Goal: Register for event/course

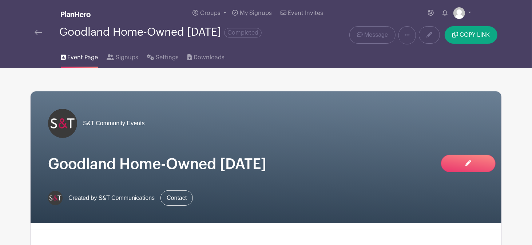
click at [36, 33] on img at bounding box center [38, 32] width 7 height 5
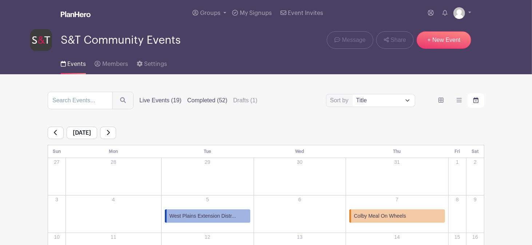
click at [199, 103] on label "Completed (52)" at bounding box center [207, 100] width 40 height 9
click at [0, 0] on input "Completed (52)" at bounding box center [0, 0] width 0 height 0
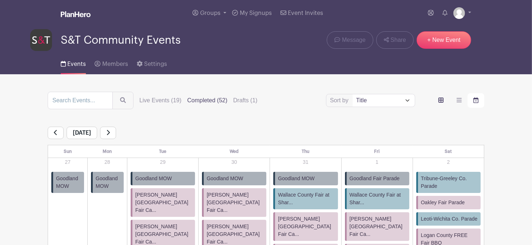
click at [442, 103] on icon "order and view" at bounding box center [441, 100] width 5 height 5
click at [0, 0] on input "order and view" at bounding box center [0, 0] width 0 height 0
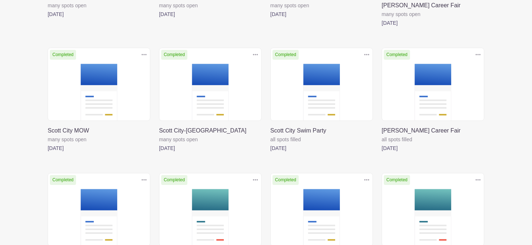
scroll to position [1524, 0]
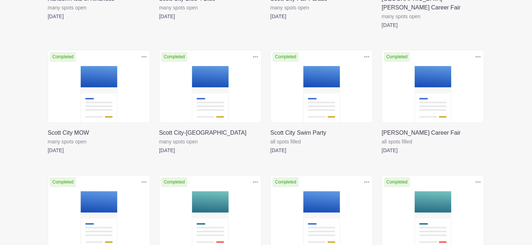
click at [159, 155] on link at bounding box center [159, 155] width 0 height 0
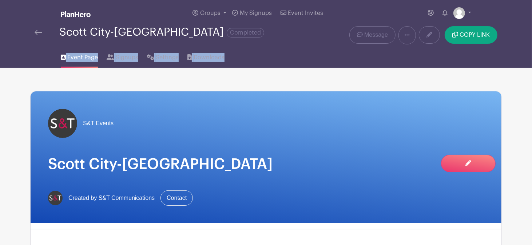
drag, startPoint x: 531, startPoint y: 41, endPoint x: 530, endPoint y: 51, distance: 9.5
click at [530, 51] on nav "Groups All Groups Malinda's Events S&T Community Events My Signups Event Invite…" at bounding box center [266, 34] width 532 height 68
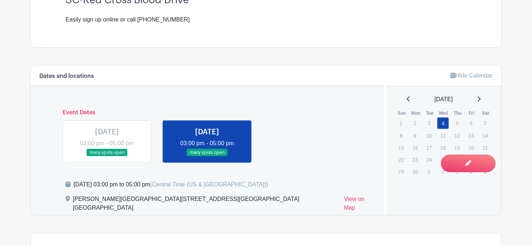
scroll to position [263, 0]
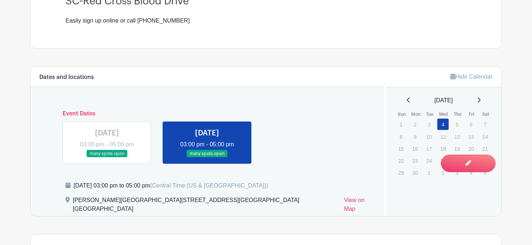
click at [471, 79] on link "Hide Calendar" at bounding box center [472, 77] width 42 height 6
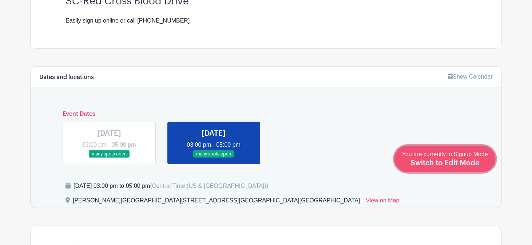
click at [470, 163] on span "Switch to Edit Mode" at bounding box center [445, 162] width 69 height 7
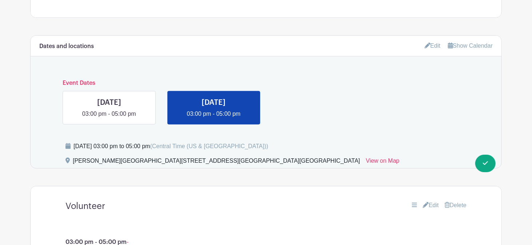
scroll to position [309, 0]
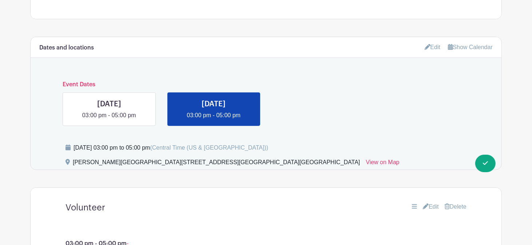
click at [434, 44] on link "Edit" at bounding box center [433, 47] width 16 height 12
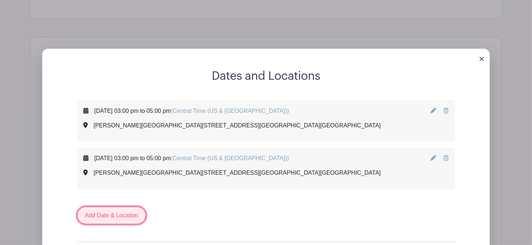
click at [117, 218] on link "Add Date & Location" at bounding box center [111, 215] width 69 height 17
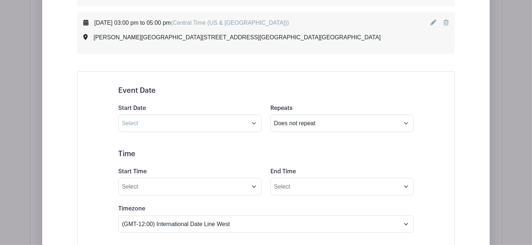
scroll to position [472, 0]
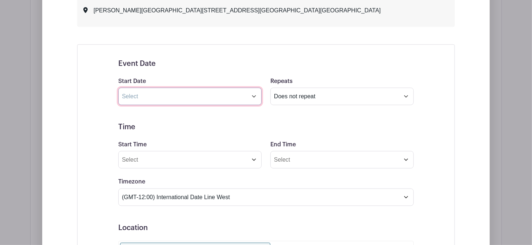
drag, startPoint x: 533, startPoint y: 128, endPoint x: 189, endPoint y: 95, distance: 345.1
click at [189, 95] on input "text" at bounding box center [189, 96] width 143 height 17
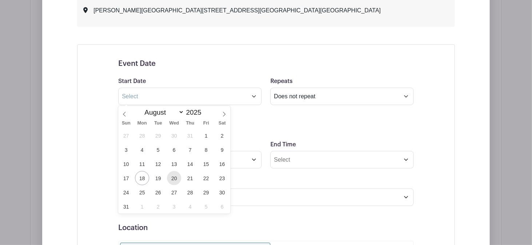
click at [174, 178] on span "20" at bounding box center [174, 178] width 14 height 14
type input "[DATE]"
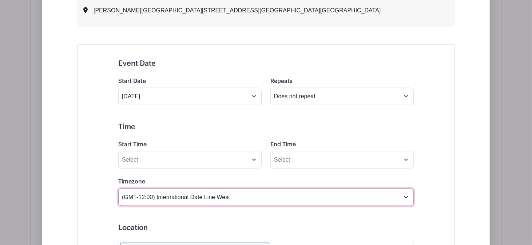
click at [194, 199] on select "(GMT-12:00) International Date Line West (GMT-11:00) [US_STATE] (GMT-11:00) [GE…" at bounding box center [266, 197] width 296 height 17
select select "Central Time ([GEOGRAPHIC_DATA] & [GEOGRAPHIC_DATA])"
click at [118, 189] on select "(GMT-12:00) International Date Line West (GMT-11:00) [US_STATE] (GMT-11:00) [GE…" at bounding box center [266, 197] width 296 height 17
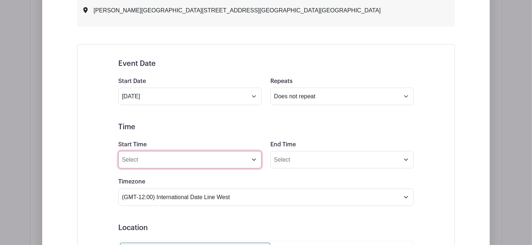
click at [143, 164] on input "Start Time" at bounding box center [189, 159] width 143 height 17
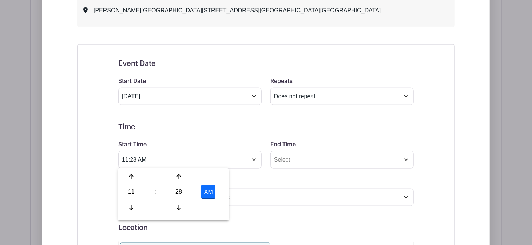
drag, startPoint x: 133, startPoint y: 194, endPoint x: 137, endPoint y: 197, distance: 4.7
click at [137, 197] on div "11" at bounding box center [132, 192] width 24 height 14
click at [163, 181] on div "01" at bounding box center [159, 177] width 24 height 14
click at [183, 193] on div "28" at bounding box center [179, 192] width 24 height 14
click at [138, 178] on div "00" at bounding box center [132, 177] width 24 height 14
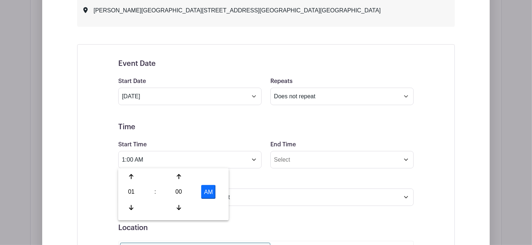
click at [212, 192] on button "AM" at bounding box center [208, 192] width 15 height 14
type input "1:00 PM"
click at [303, 161] on input "End Time" at bounding box center [341, 159] width 143 height 17
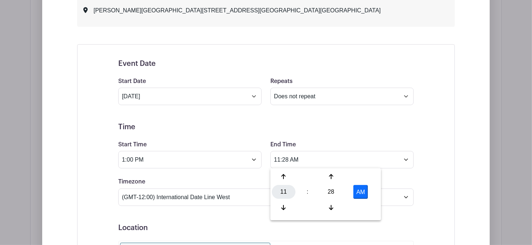
click at [287, 193] on div "11" at bounding box center [284, 192] width 24 height 14
click at [363, 180] on div "03" at bounding box center [365, 177] width 24 height 14
click at [336, 193] on div "28" at bounding box center [331, 192] width 24 height 14
click at [285, 178] on div "00" at bounding box center [284, 177] width 24 height 14
click at [365, 194] on button "AM" at bounding box center [360, 192] width 15 height 14
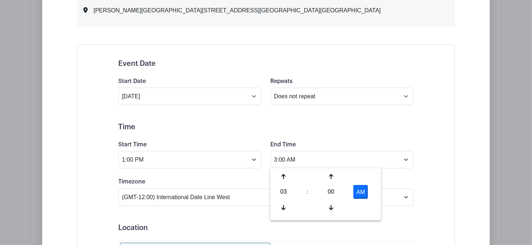
type input "3:00 PM"
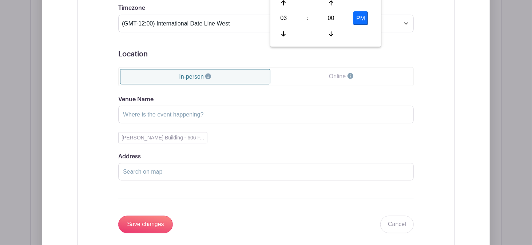
scroll to position [719, 0]
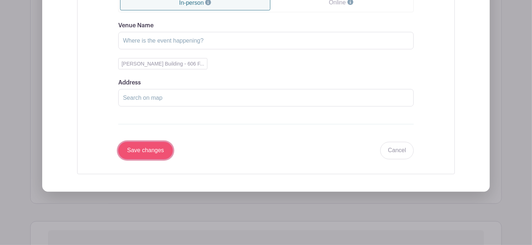
click at [142, 151] on input "Save changes" at bounding box center [145, 150] width 55 height 17
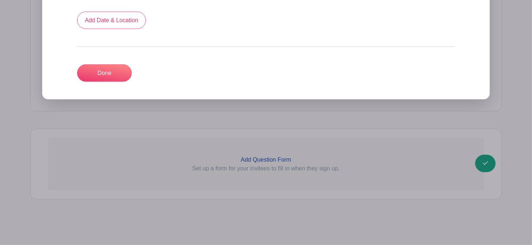
scroll to position [536, 0]
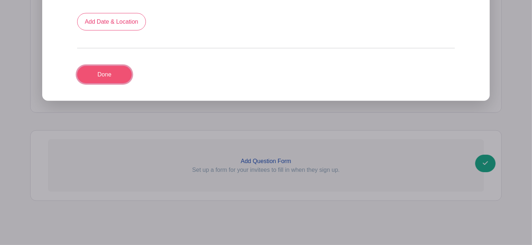
click at [125, 74] on link "Done" at bounding box center [104, 74] width 55 height 17
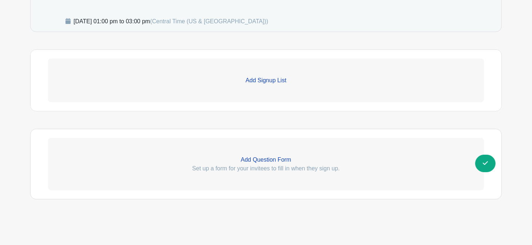
scroll to position [435, 0]
click at [292, 83] on p "Add Signup List" at bounding box center [266, 81] width 436 height 9
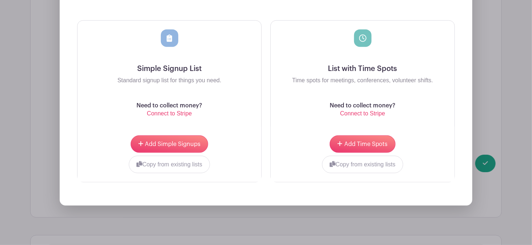
scroll to position [561, 0]
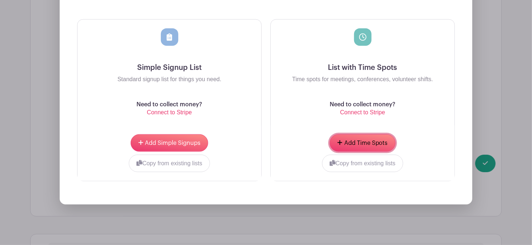
click at [370, 142] on span "Add Time Spots" at bounding box center [366, 143] width 44 height 6
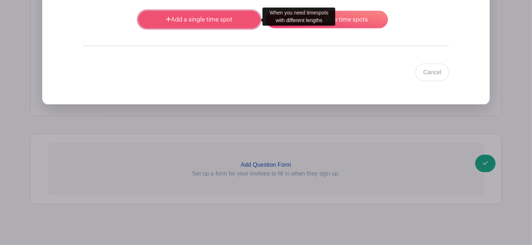
click at [207, 20] on link "Add a single time spot" at bounding box center [199, 19] width 122 height 17
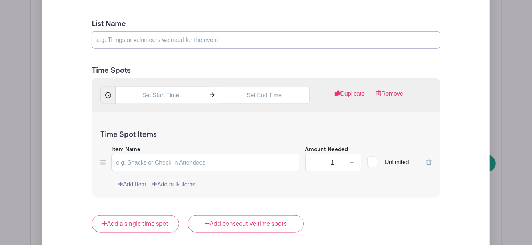
click at [190, 35] on input "List Name" at bounding box center [266, 39] width 349 height 17
type input "DRIVING THERE: Please sign up for specific drive time to make sure we count you…"
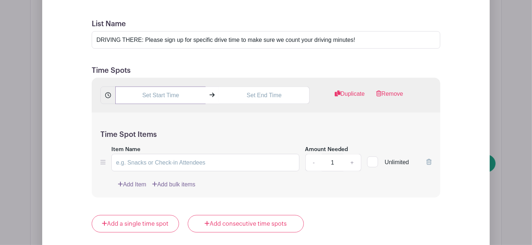
click at [151, 97] on input "text" at bounding box center [160, 95] width 90 height 17
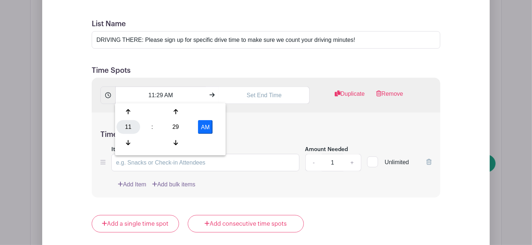
click at [127, 124] on div "11" at bounding box center [128, 127] width 24 height 14
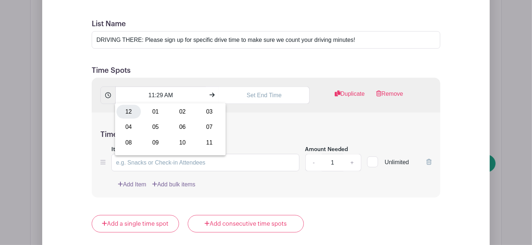
click at [130, 113] on div "12" at bounding box center [128, 112] width 24 height 14
click at [175, 128] on div "29" at bounding box center [176, 127] width 24 height 14
click at [213, 112] on div "15" at bounding box center [209, 112] width 24 height 14
click at [206, 130] on button "AM" at bounding box center [205, 127] width 15 height 14
type input "12:15 PM"
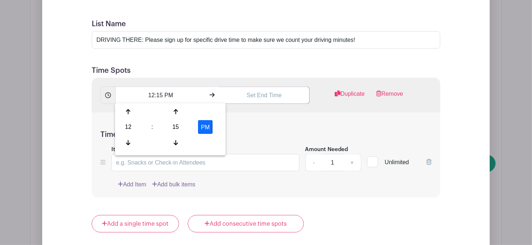
click at [256, 96] on input "text" at bounding box center [264, 95] width 90 height 17
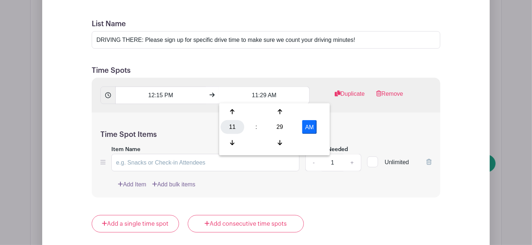
click at [233, 129] on div "11" at bounding box center [233, 127] width 24 height 14
click at [257, 116] on div "01" at bounding box center [260, 112] width 24 height 14
click at [284, 128] on div "29" at bounding box center [280, 127] width 24 height 14
click at [233, 111] on div "00" at bounding box center [233, 112] width 24 height 14
click at [312, 126] on button "AM" at bounding box center [309, 127] width 15 height 14
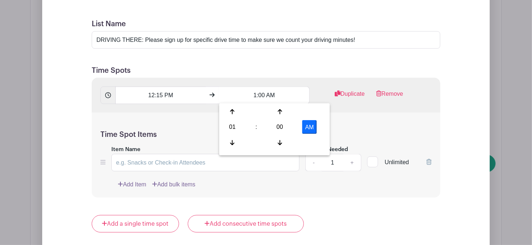
type input "1:00 PM"
click at [167, 163] on input "Item Name" at bounding box center [205, 162] width 188 height 17
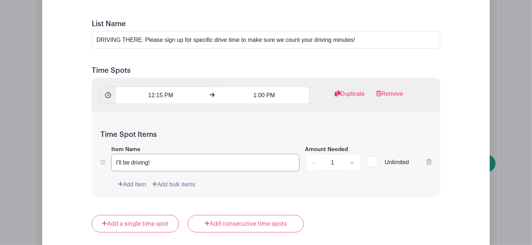
type input "I'll be driving!"
click at [372, 159] on input "Unlimited" at bounding box center [369, 160] width 5 height 5
checkbox input "true"
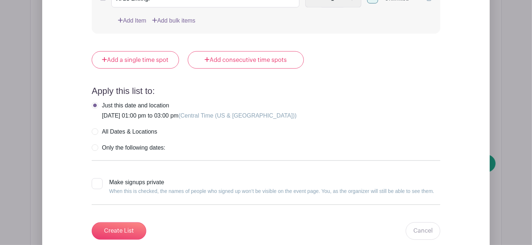
scroll to position [785, 0]
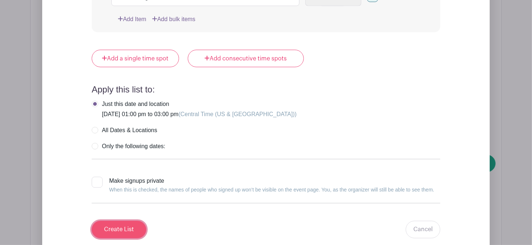
click at [107, 234] on input "Create List" at bounding box center [119, 229] width 55 height 17
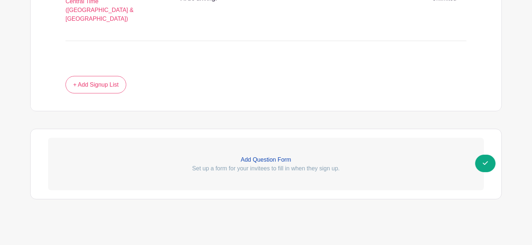
scroll to position [541, 0]
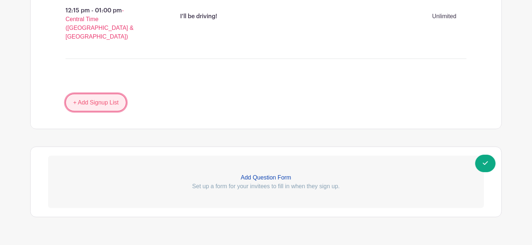
click at [107, 94] on link "+ Add Signup List" at bounding box center [96, 102] width 61 height 17
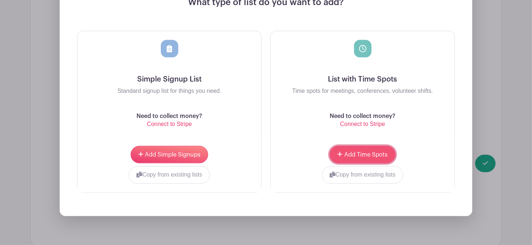
click at [358, 152] on span "Add Time Spots" at bounding box center [366, 155] width 44 height 6
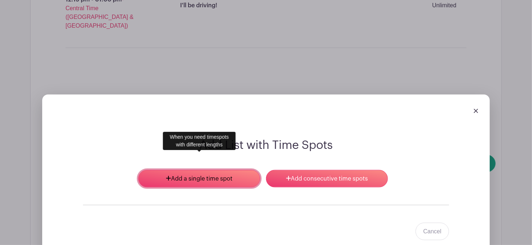
scroll to position [609, 0]
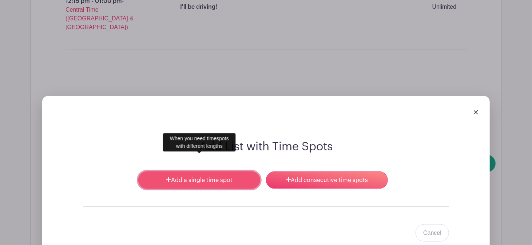
click at [213, 171] on link "Add a single time spot" at bounding box center [199, 179] width 122 height 17
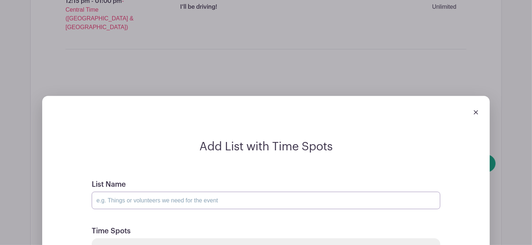
click at [148, 192] on input "List Name" at bounding box center [266, 200] width 349 height 17
type input "DRIVING HOME: Please sign up for specific drive time to make sure we count your…"
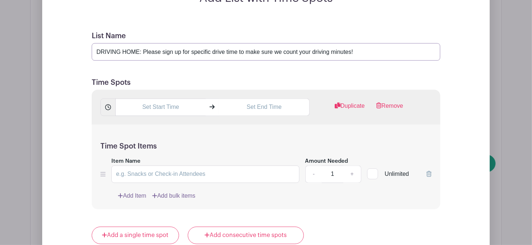
scroll to position [759, 0]
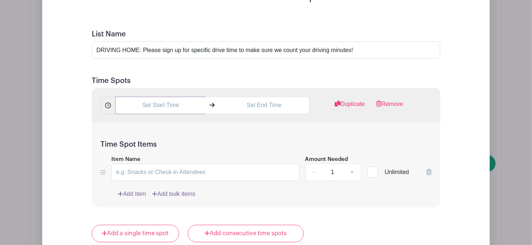
click at [179, 97] on input "text" at bounding box center [160, 105] width 90 height 17
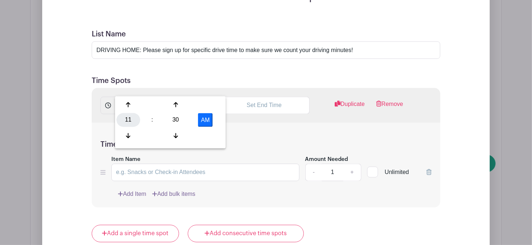
click at [131, 124] on div "11" at bounding box center [128, 120] width 24 height 14
click at [182, 107] on div "02" at bounding box center [182, 105] width 24 height 14
click at [174, 121] on div "30" at bounding box center [176, 120] width 24 height 14
click at [126, 103] on div "00" at bounding box center [128, 105] width 24 height 14
click at [207, 120] on button "AM" at bounding box center [205, 120] width 15 height 14
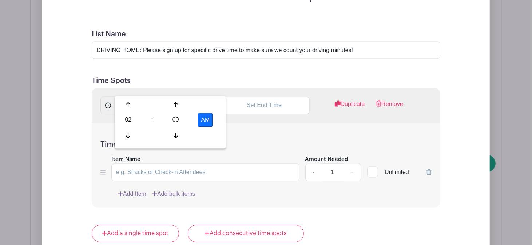
type input "2:00 PM"
click at [260, 97] on input "text" at bounding box center [264, 105] width 90 height 17
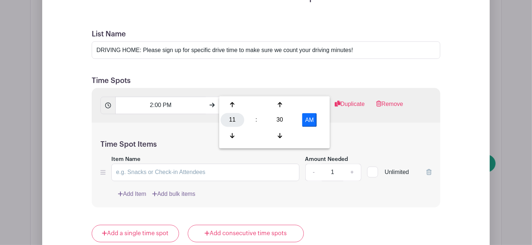
click at [235, 122] on div "11" at bounding box center [233, 120] width 24 height 14
click at [283, 108] on div "02" at bounding box center [286, 105] width 24 height 14
click at [284, 122] on div "30" at bounding box center [280, 120] width 24 height 14
click at [259, 137] on div "45" at bounding box center [260, 136] width 24 height 14
click at [307, 122] on button "AM" at bounding box center [309, 120] width 15 height 14
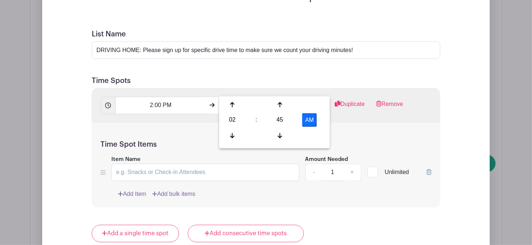
type input "2:45 PM"
click at [374, 167] on div at bounding box center [372, 172] width 11 height 11
click at [372, 168] on input "Unlimited" at bounding box center [369, 170] width 5 height 5
checkbox input "true"
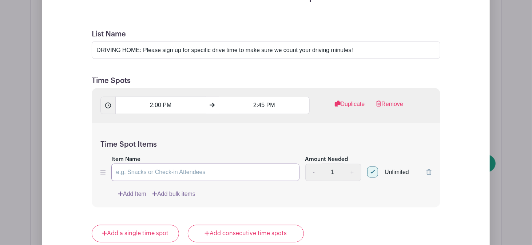
click at [184, 164] on input "Item Name" at bounding box center [205, 172] width 188 height 17
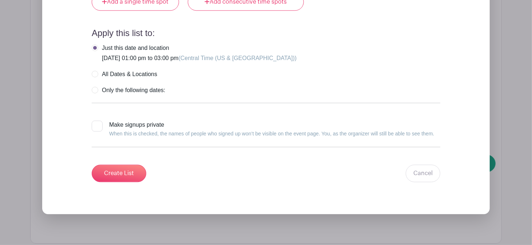
scroll to position [989, 0]
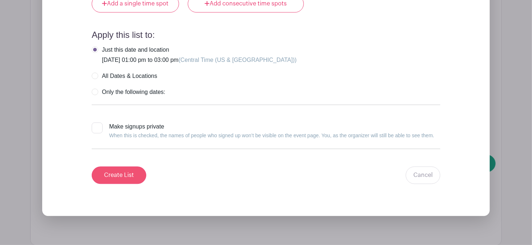
type input "I'll be driving!"
click at [136, 166] on input "Create List" at bounding box center [119, 174] width 55 height 17
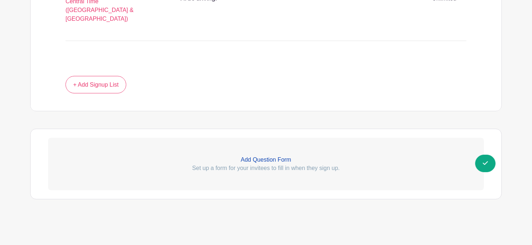
scroll to position [550, 0]
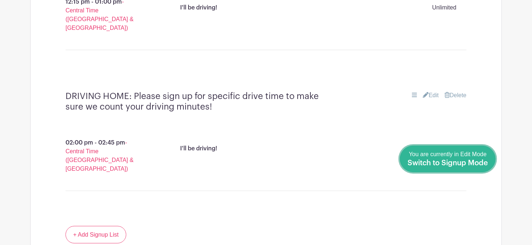
click at [484, 165] on span "Switch to Signup Mode" at bounding box center [448, 162] width 80 height 7
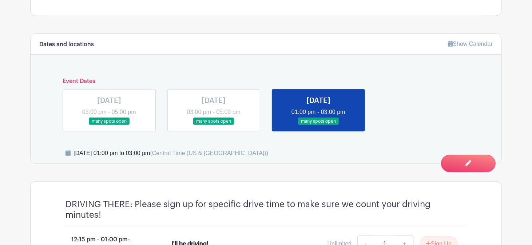
scroll to position [273, 0]
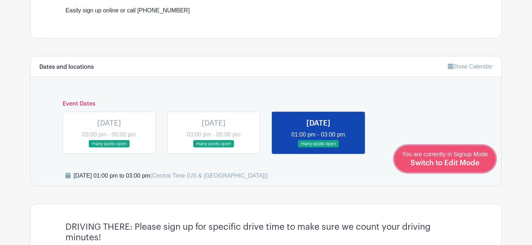
click at [476, 167] on div "You are currently in Signup Mode Switch to Edit Mode" at bounding box center [445, 159] width 86 height 18
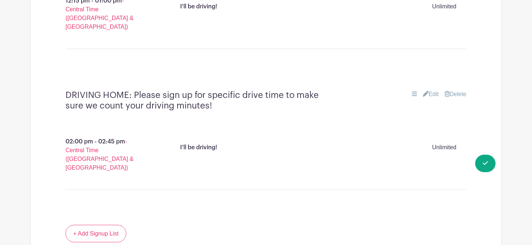
scroll to position [549, 0]
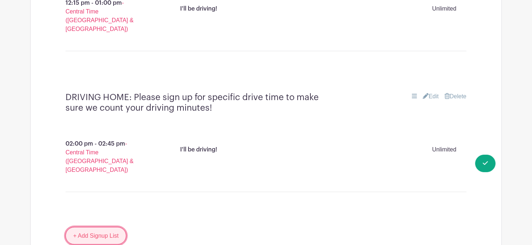
click at [104, 227] on link "+ Add Signup List" at bounding box center [96, 235] width 61 height 17
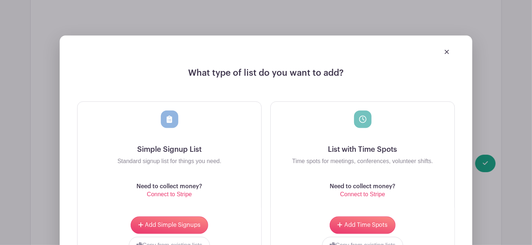
scroll to position [763, 0]
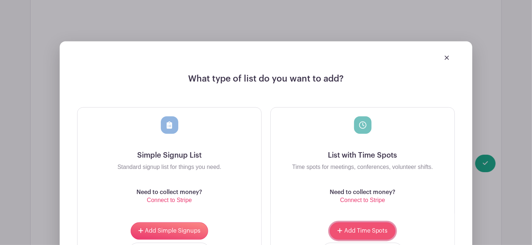
click at [352, 228] on span "Add Time Spots" at bounding box center [366, 231] width 44 height 6
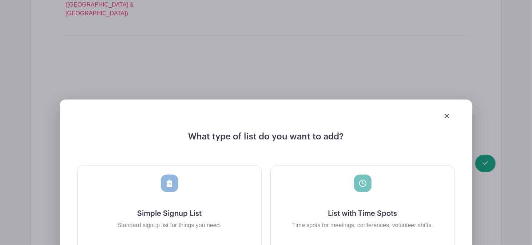
scroll to position [822, 0]
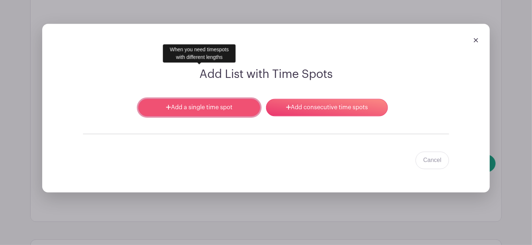
click at [223, 99] on link "Add a single time spot" at bounding box center [199, 107] width 122 height 17
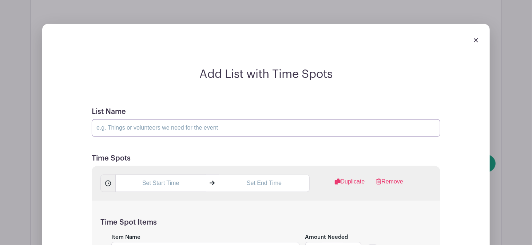
click at [204, 119] on input "List Name" at bounding box center [266, 127] width 349 height 17
type input "Volunteer"
click at [141, 175] on input "text" at bounding box center [160, 183] width 90 height 17
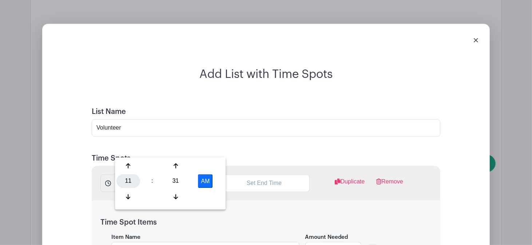
click at [134, 184] on div "11" at bounding box center [128, 181] width 24 height 14
click at [153, 167] on div "01" at bounding box center [155, 166] width 24 height 14
click at [175, 183] on div "31" at bounding box center [176, 181] width 24 height 14
click at [136, 167] on div "00" at bounding box center [128, 166] width 24 height 14
click at [204, 183] on button "AM" at bounding box center [205, 181] width 15 height 14
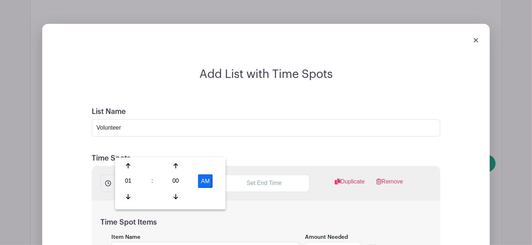
type input "1:00 PM"
click at [265, 175] on input "text" at bounding box center [264, 183] width 90 height 17
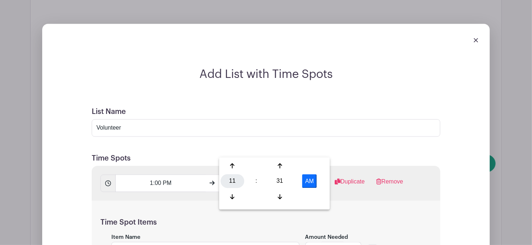
click at [237, 182] on div "11" at bounding box center [233, 181] width 24 height 14
click at [262, 183] on div "05" at bounding box center [260, 181] width 24 height 14
click at [277, 183] on div "31" at bounding box center [280, 181] width 24 height 14
click at [234, 167] on div "00" at bounding box center [233, 166] width 24 height 14
click at [309, 182] on button "AM" at bounding box center [309, 181] width 15 height 14
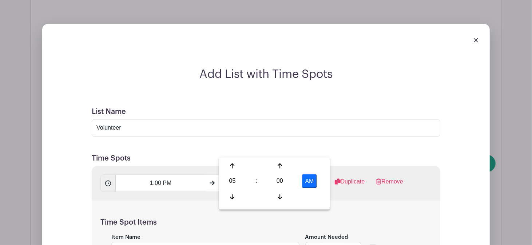
type input "5:00 PM"
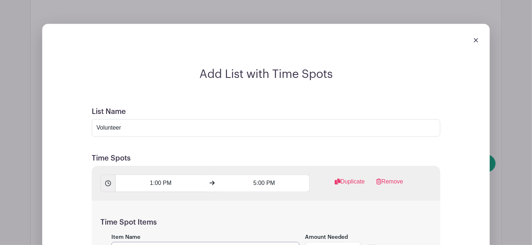
type input "I'll be there!"
click at [372, 245] on input "Unlimited" at bounding box center [369, 248] width 5 height 5
checkbox input "true"
click at [152, 175] on input "1:00 PM" at bounding box center [160, 183] width 90 height 17
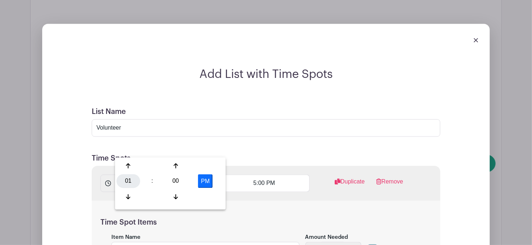
click at [133, 181] on div "01" at bounding box center [128, 181] width 24 height 14
click at [206, 165] on div "03" at bounding box center [209, 166] width 24 height 14
type input "3:00 PM"
click at [320, 201] on div "Time Spot Items Item Name I'll be there! Amount Needed - 1 + Unlimited Add Item…" at bounding box center [266, 243] width 349 height 85
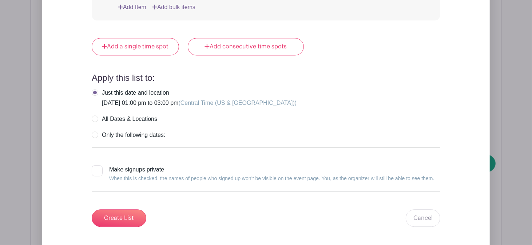
scroll to position [1091, 0]
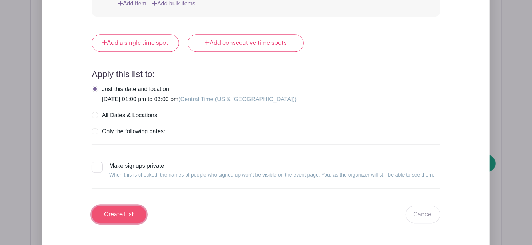
click at [131, 206] on input "Create List" at bounding box center [119, 214] width 55 height 17
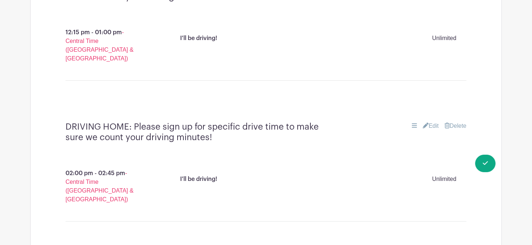
scroll to position [518, 0]
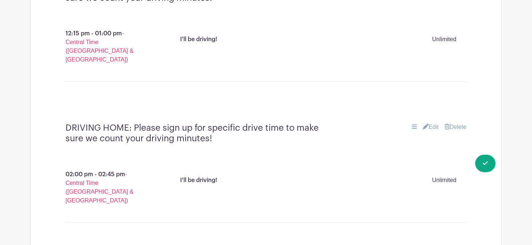
click at [74, 167] on p "02:00 pm - 02:45 pm - Central Time ([GEOGRAPHIC_DATA] & [GEOGRAPHIC_DATA])" at bounding box center [102, 187] width 109 height 41
click at [433, 123] on link "Edit" at bounding box center [431, 127] width 16 height 9
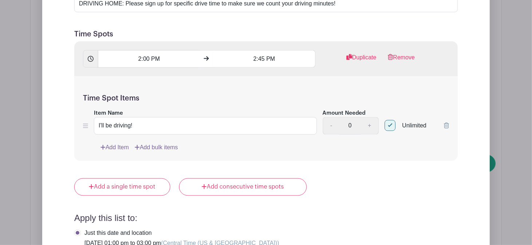
scroll to position [719, 0]
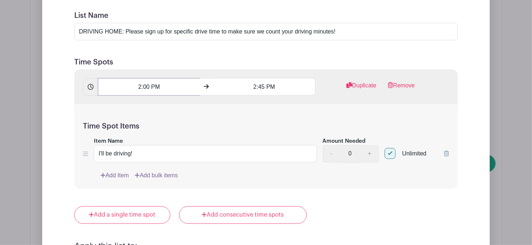
click at [142, 78] on input "2:00 PM" at bounding box center [149, 86] width 102 height 17
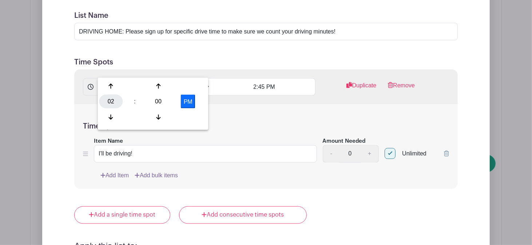
click at [118, 103] on div "02" at bounding box center [111, 102] width 24 height 14
click at [143, 101] on div "05" at bounding box center [138, 102] width 24 height 14
type input "5:00 PM"
click at [253, 78] on input "2:45 PM" at bounding box center [264, 86] width 102 height 17
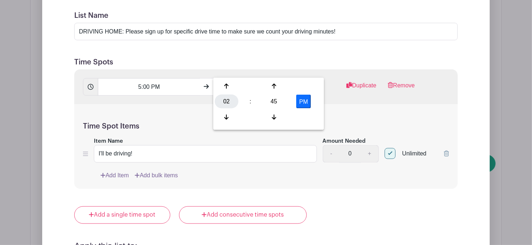
click at [229, 102] on div "02" at bounding box center [227, 102] width 24 height 14
click at [254, 104] on div "05" at bounding box center [254, 102] width 24 height 14
type input "5:45 PM"
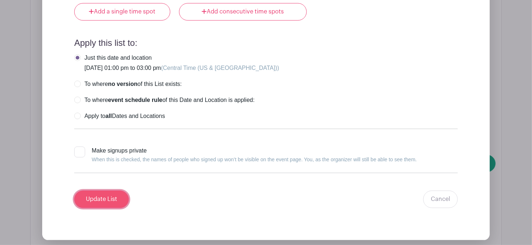
click at [91, 190] on input "Update List" at bounding box center [101, 198] width 55 height 17
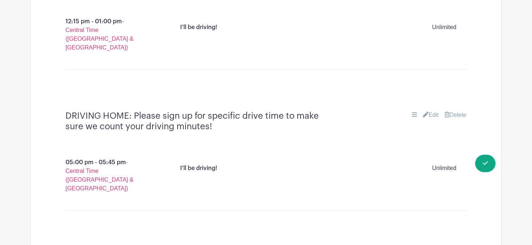
scroll to position [462, 0]
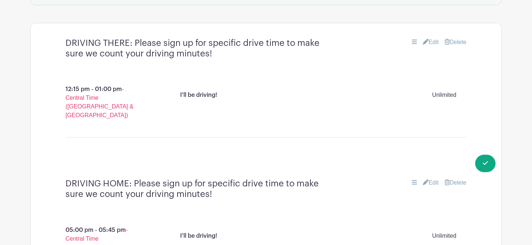
click at [430, 39] on link "Edit" at bounding box center [431, 42] width 16 height 9
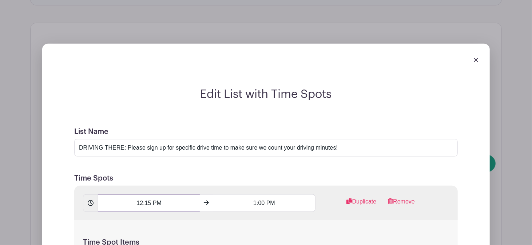
click at [138, 202] on input "12:15 PM" at bounding box center [149, 202] width 102 height 17
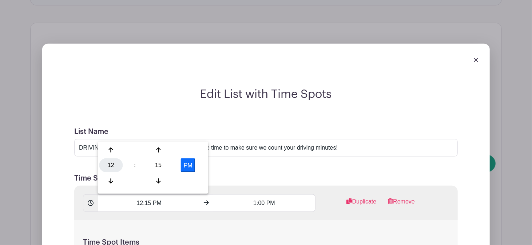
click at [114, 167] on div "12" at bounding box center [111, 166] width 24 height 14
click at [167, 153] on div "02" at bounding box center [165, 150] width 24 height 14
type input "2:15 PM"
click at [254, 202] on input "1:00 PM" at bounding box center [264, 202] width 102 height 17
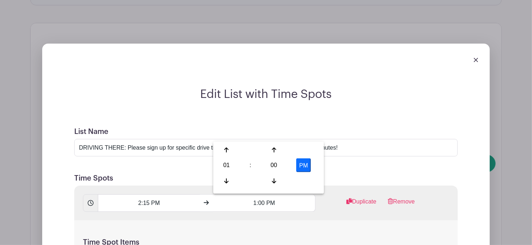
click at [228, 167] on div "01" at bounding box center [227, 166] width 24 height 14
click at [307, 151] on div "03" at bounding box center [308, 150] width 24 height 14
type input "3:00 PM"
click at [440, 191] on div "2:15 PM 3:00 PM Duplicate Remove" at bounding box center [266, 203] width 384 height 35
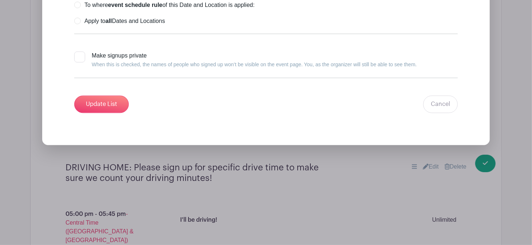
scroll to position [872, 0]
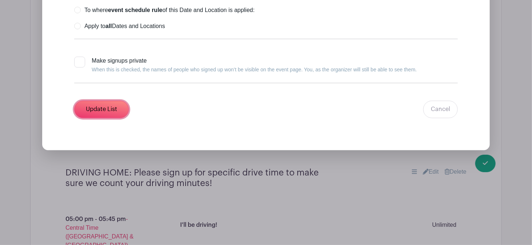
click at [119, 108] on input "Update List" at bounding box center [101, 108] width 55 height 17
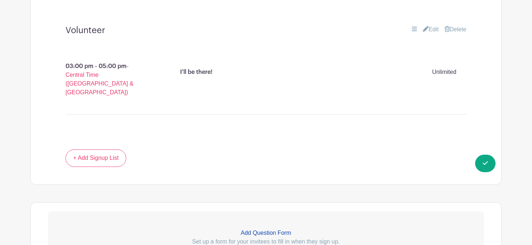
scroll to position [751, 0]
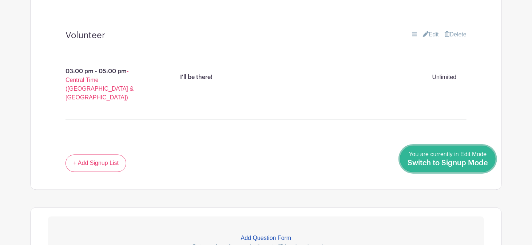
click at [485, 163] on span "Switch to Signup Mode" at bounding box center [448, 162] width 80 height 7
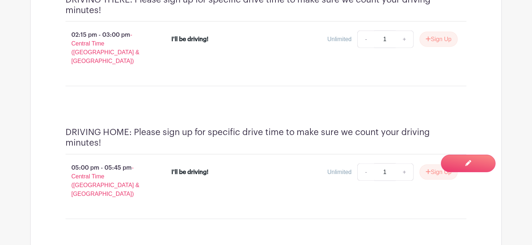
scroll to position [463, 0]
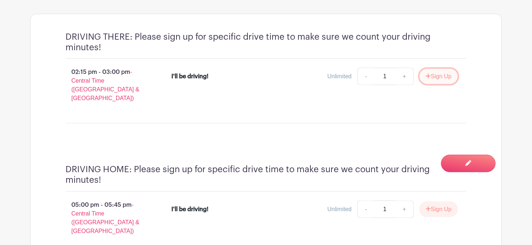
click at [446, 76] on button "Sign Up" at bounding box center [439, 76] width 38 height 15
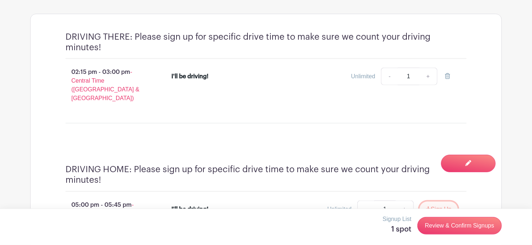
click at [443, 202] on button "Sign Up" at bounding box center [439, 209] width 38 height 15
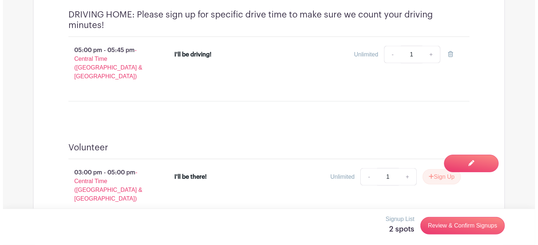
scroll to position [641, 0]
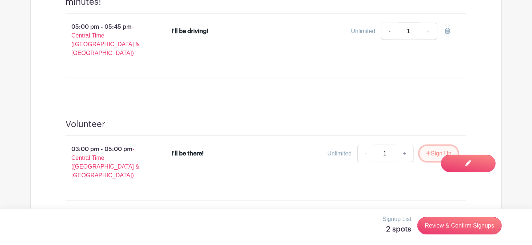
click at [446, 146] on button "Sign Up" at bounding box center [439, 153] width 38 height 15
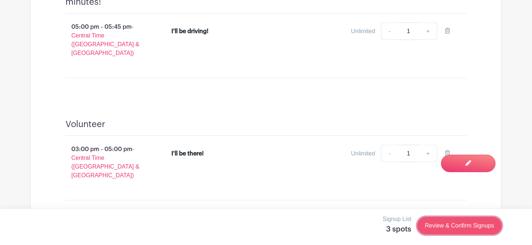
click at [462, 225] on link "Review & Confirm Signups" at bounding box center [460, 225] width 84 height 17
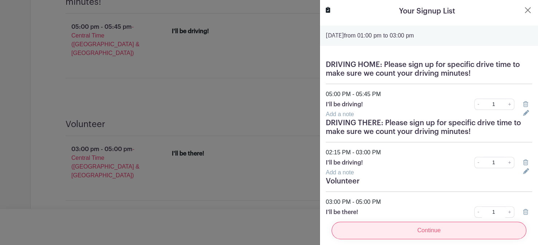
click at [433, 226] on input "Continue" at bounding box center [429, 230] width 195 height 17
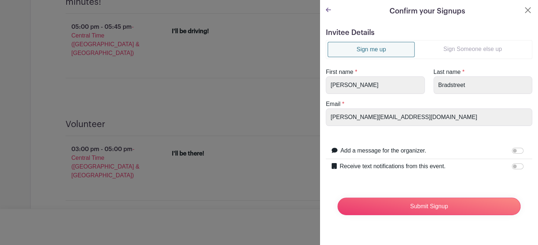
click at [458, 49] on link "Sign Someone else up" at bounding box center [473, 49] width 116 height 15
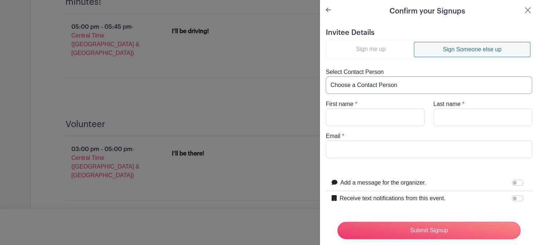
click at [387, 85] on select "Choose a Contact Person [PERSON_NAME] ([PERSON_NAME][EMAIL_ADDRESS][PERSON_NAME…" at bounding box center [429, 84] width 206 height 17
select select "[PERSON_NAME][EMAIL_ADDRESS][PERSON_NAME][DOMAIN_NAME]"
click at [326, 76] on select "Choose a Contact Person [PERSON_NAME] ([PERSON_NAME][EMAIL_ADDRESS][PERSON_NAME…" at bounding box center [429, 84] width 206 height 17
type input "[PERSON_NAME]"
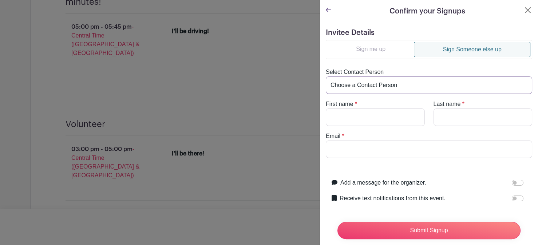
type input "[PERSON_NAME][EMAIL_ADDRESS][PERSON_NAME][DOMAIN_NAME]"
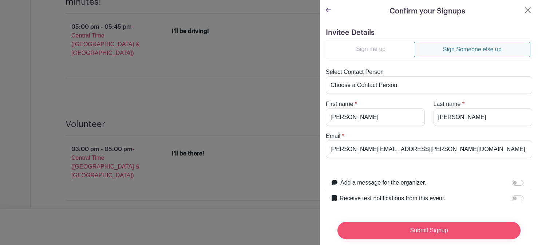
click at [394, 228] on input "Submit Signup" at bounding box center [428, 230] width 183 height 17
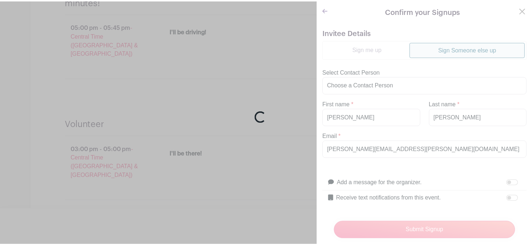
scroll to position [644, 0]
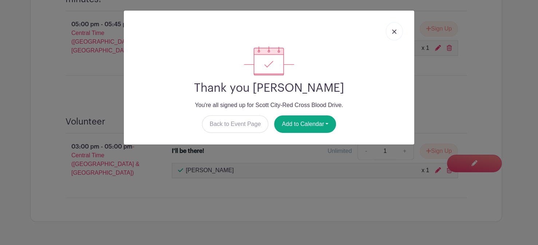
click at [392, 32] on img at bounding box center [394, 31] width 4 height 4
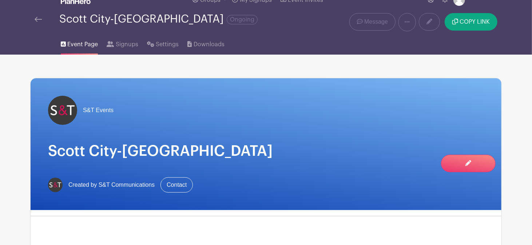
scroll to position [14, 0]
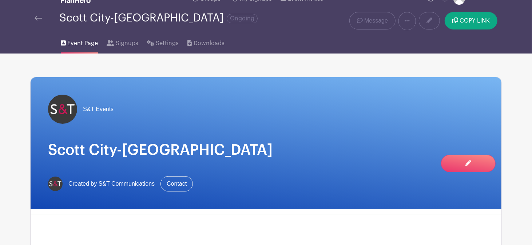
click at [36, 20] on img at bounding box center [38, 18] width 7 height 5
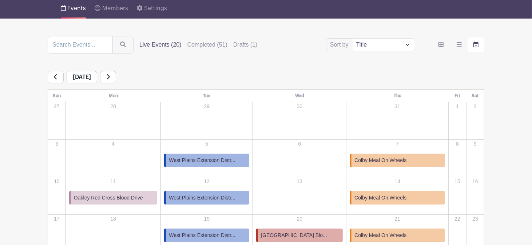
scroll to position [57, 0]
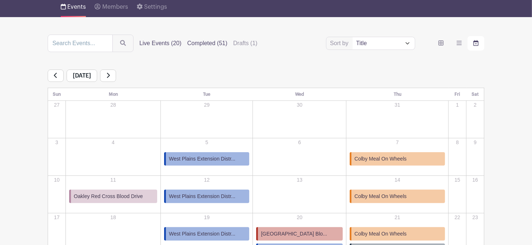
click at [198, 43] on label "Completed (51)" at bounding box center [207, 43] width 40 height 9
click at [0, 0] on input "Completed (51)" at bounding box center [0, 0] width 0 height 0
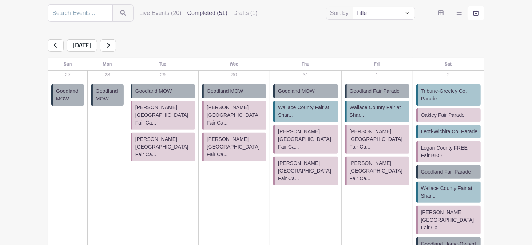
scroll to position [96, 0]
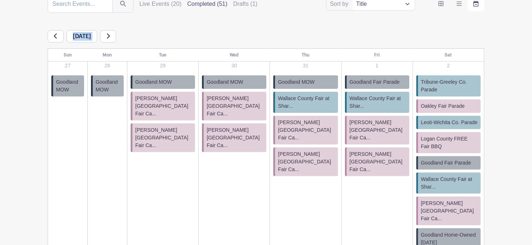
drag, startPoint x: 1, startPoint y: 39, endPoint x: 3, endPoint y: 78, distance: 39.0
